Goal: Find specific page/section: Find specific page/section

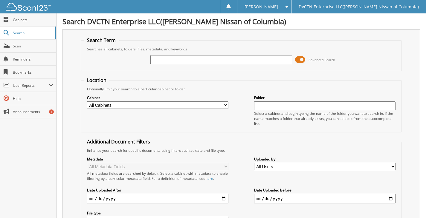
click at [167, 61] on input "text" at bounding box center [221, 59] width 142 height 9
type input "130857"
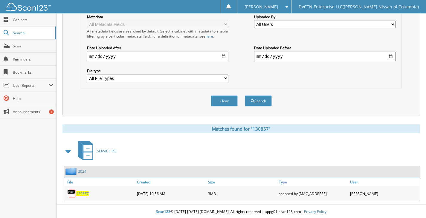
scroll to position [144, 0]
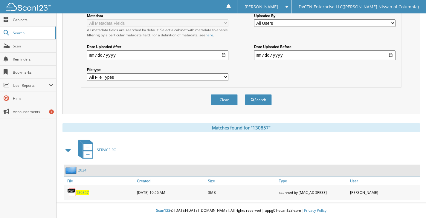
click at [83, 194] on span "130857" at bounding box center [82, 192] width 13 height 5
